Goal: Task Accomplishment & Management: Complete application form

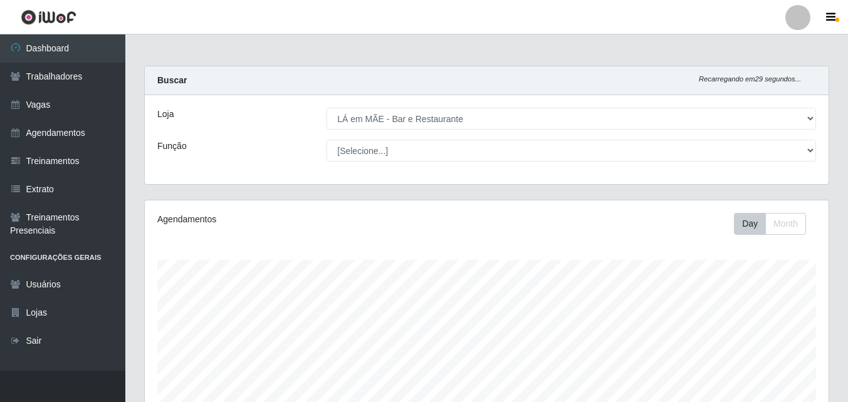
select select "265"
click at [38, 98] on link "Vagas" at bounding box center [62, 105] width 125 height 28
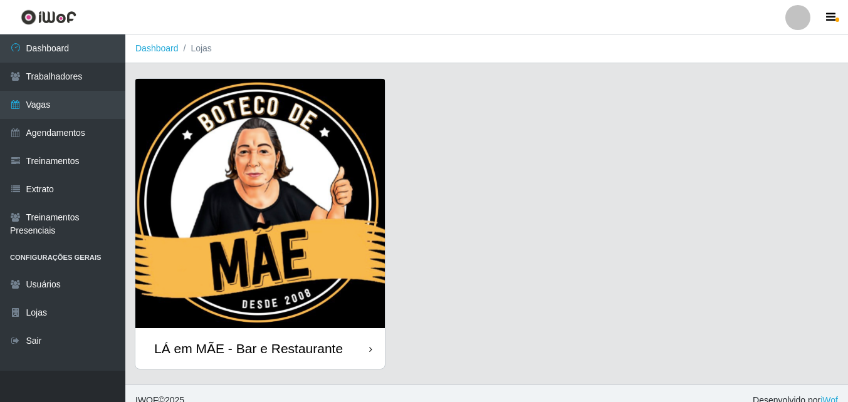
click at [337, 362] on div "LÁ em MÃE - Bar e Restaurante" at bounding box center [259, 348] width 249 height 41
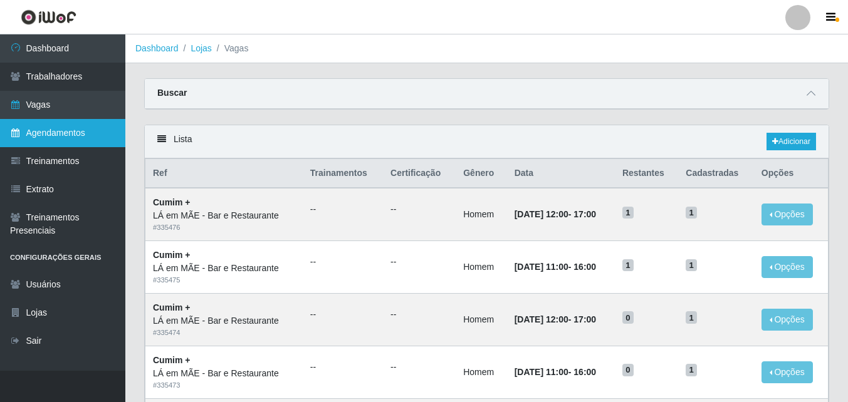
click at [58, 133] on link "Agendamentos" at bounding box center [62, 133] width 125 height 28
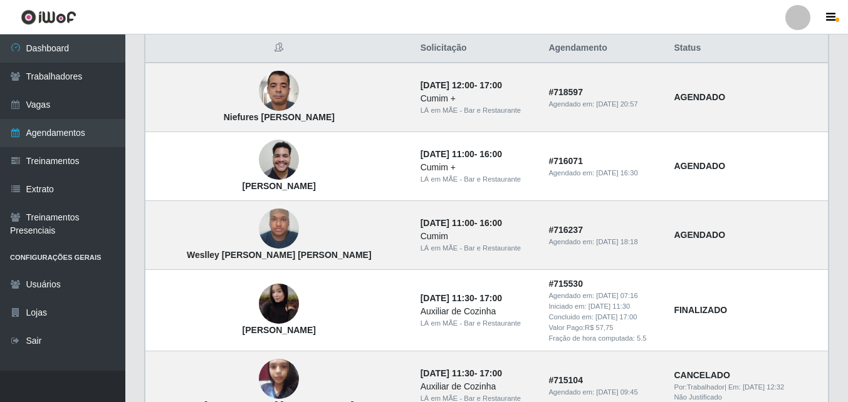
scroll to position [63, 0]
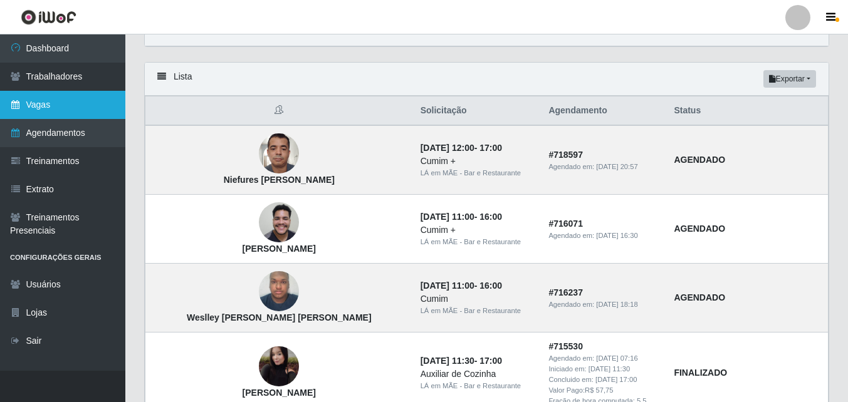
click at [65, 100] on link "Vagas" at bounding box center [62, 105] width 125 height 28
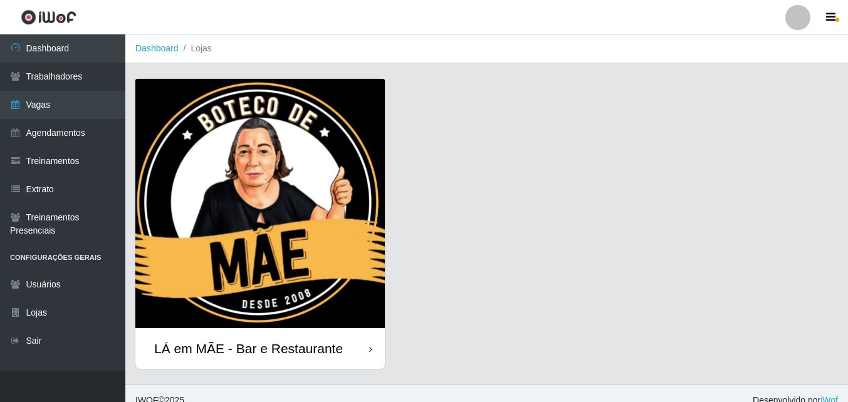
click at [310, 358] on div "LÁ em MÃE - Bar e Restaurante" at bounding box center [259, 348] width 249 height 41
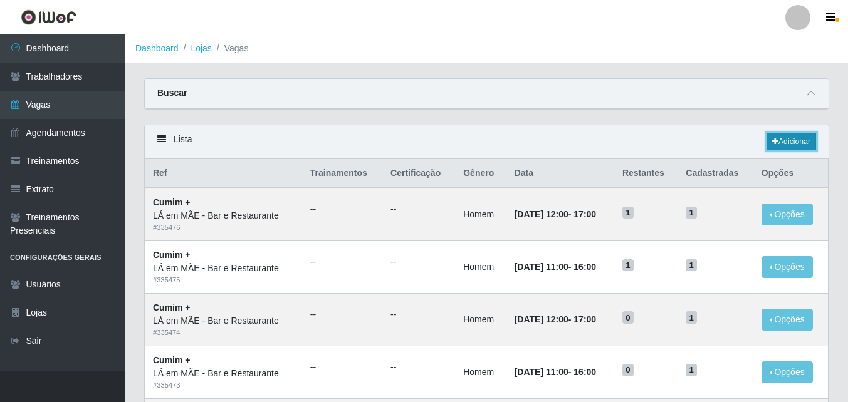
click at [773, 145] on icon at bounding box center [775, 142] width 6 height 8
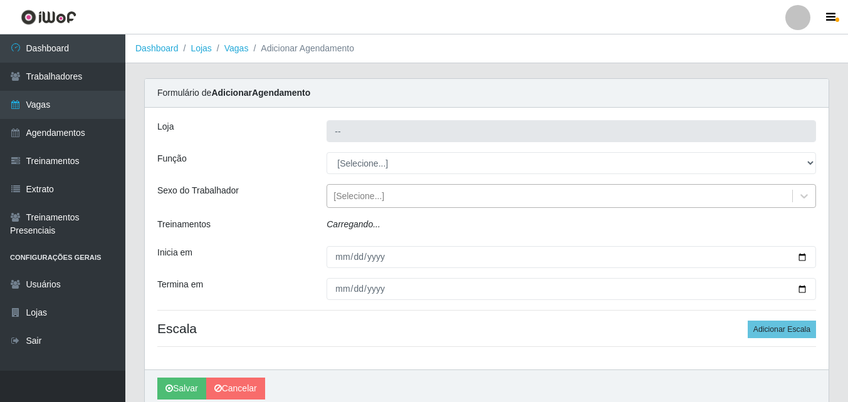
type input "LÁ em MÃE - Bar e Restaurante"
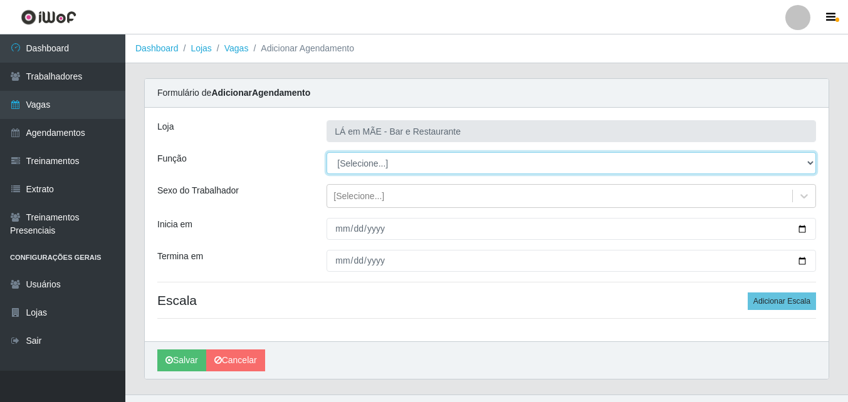
click at [351, 169] on select "[Selecione...] ASG ASG + ASG ++ Auxiliar de Cozinha Auxiliar de Cozinha + Auxil…" at bounding box center [570, 163] width 489 height 22
select select "17"
click at [326, 152] on select "[Selecione...] ASG ASG + ASG ++ Auxiliar de Cozinha Auxiliar de Cozinha + Auxil…" at bounding box center [570, 163] width 489 height 22
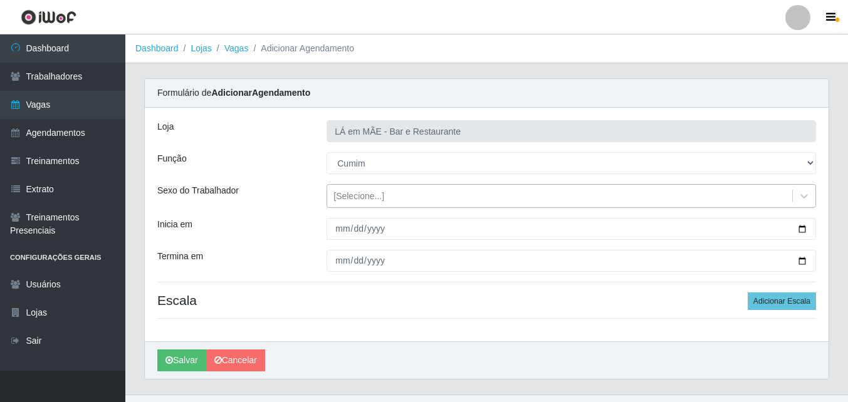
click at [335, 198] on div "[Selecione...]" at bounding box center [358, 196] width 51 height 13
click at [296, 216] on div "Loja LÁ em MÃE - Bar e Restaurante Função [Selecione...] ASG ASG + ASG ++ Auxil…" at bounding box center [487, 225] width 684 height 234
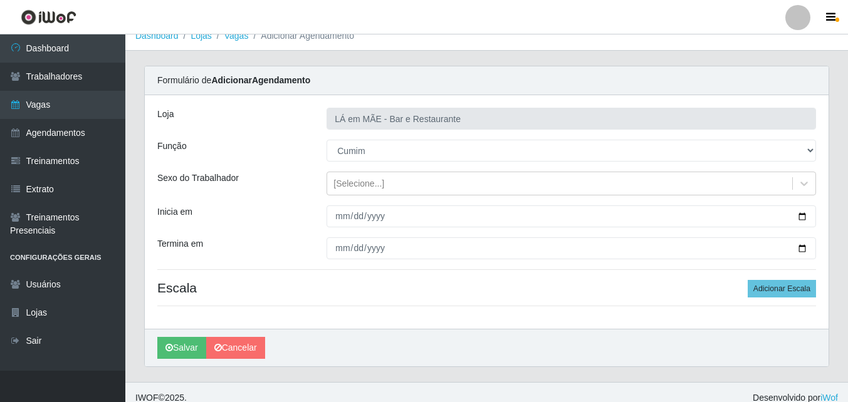
scroll to position [24, 0]
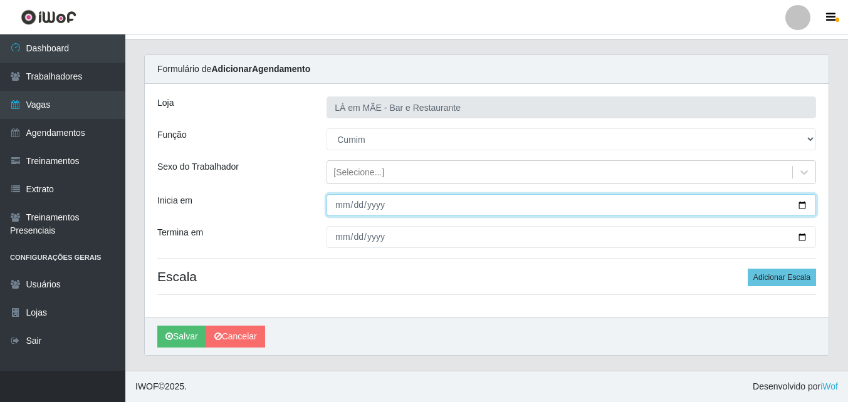
click at [803, 202] on input "Inicia em" at bounding box center [570, 205] width 489 height 22
